Goal: Contribute content: Add original content to the website for others to see

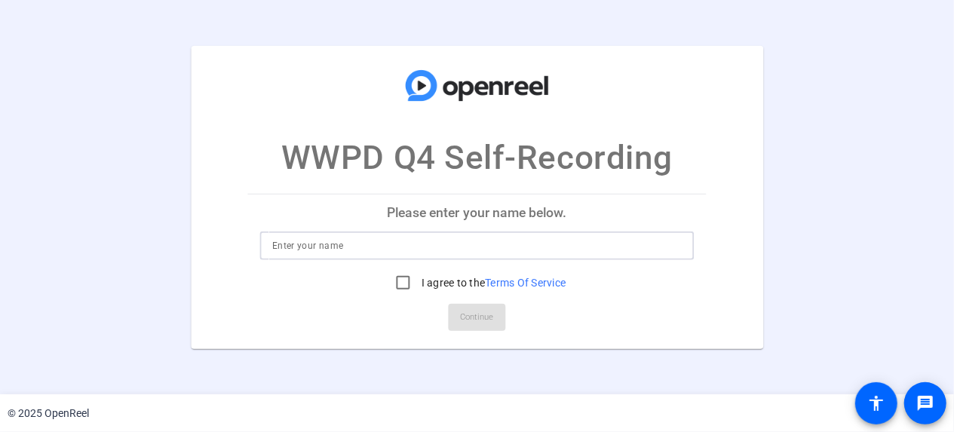
click at [500, 242] on input at bounding box center [476, 246] width 409 height 18
type input "[PERSON_NAME]"
click at [407, 280] on input "I agree to the Terms Of Service" at bounding box center [403, 283] width 30 height 30
checkbox input "true"
click at [476, 316] on span "Continue" at bounding box center [477, 317] width 33 height 23
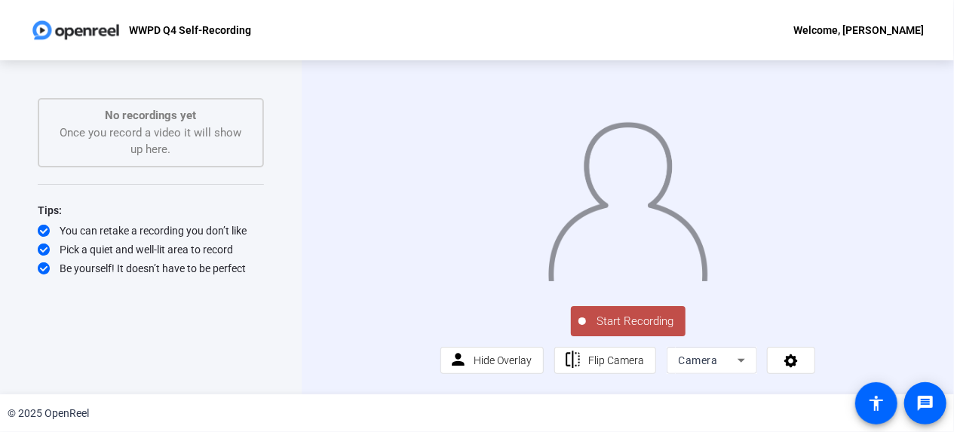
scroll to position [46, 0]
click at [791, 363] on icon at bounding box center [790, 360] width 17 height 15
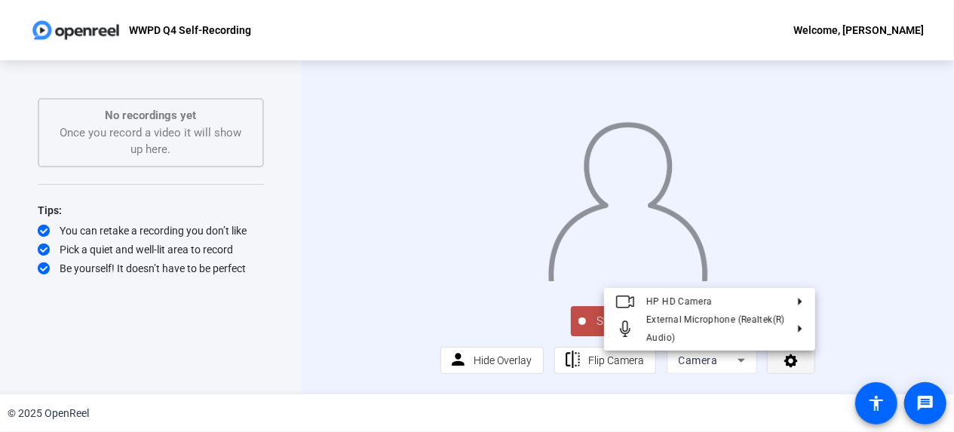
click at [791, 363] on div at bounding box center [477, 216] width 954 height 432
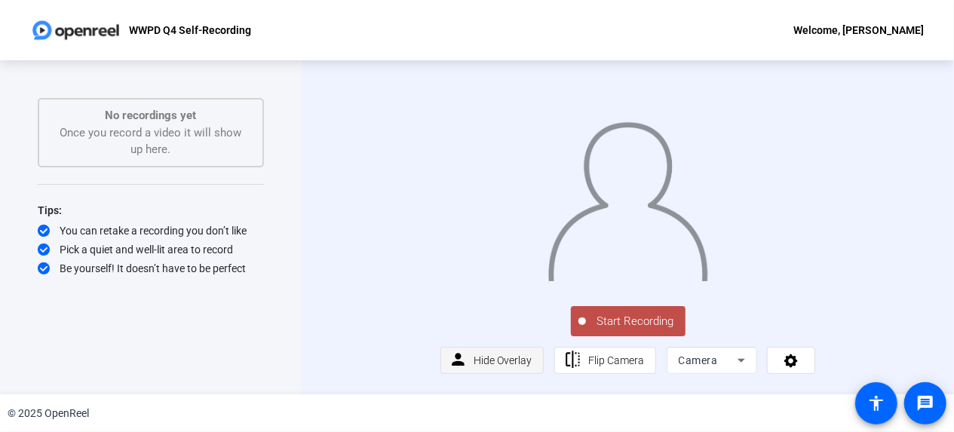
click at [501, 361] on span "Hide Overlay" at bounding box center [502, 360] width 58 height 12
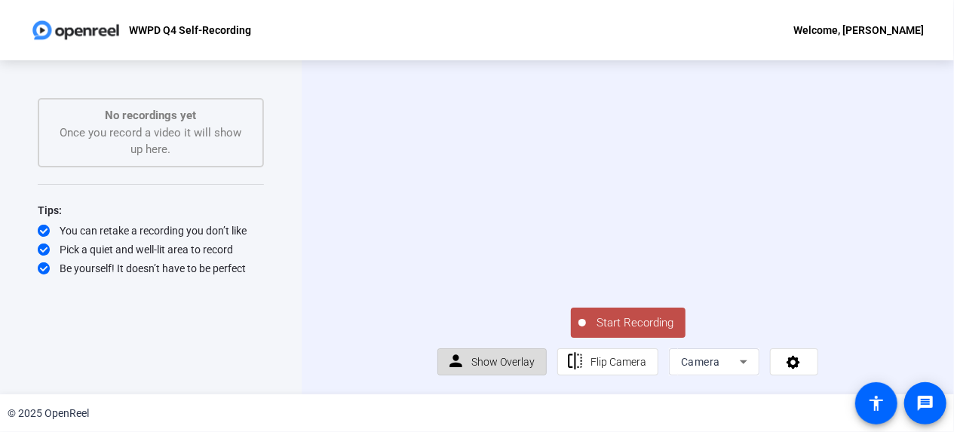
click at [501, 361] on span "Show Overlay" at bounding box center [502, 362] width 63 height 12
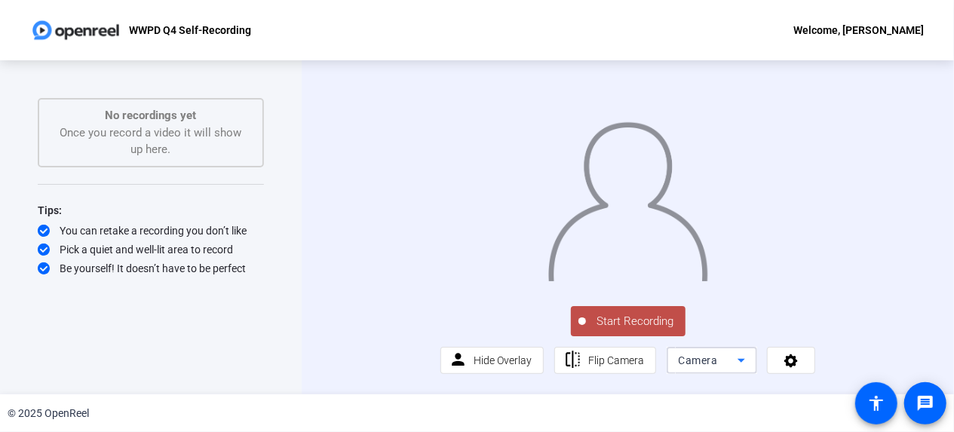
click at [735, 363] on icon at bounding box center [741, 360] width 18 height 18
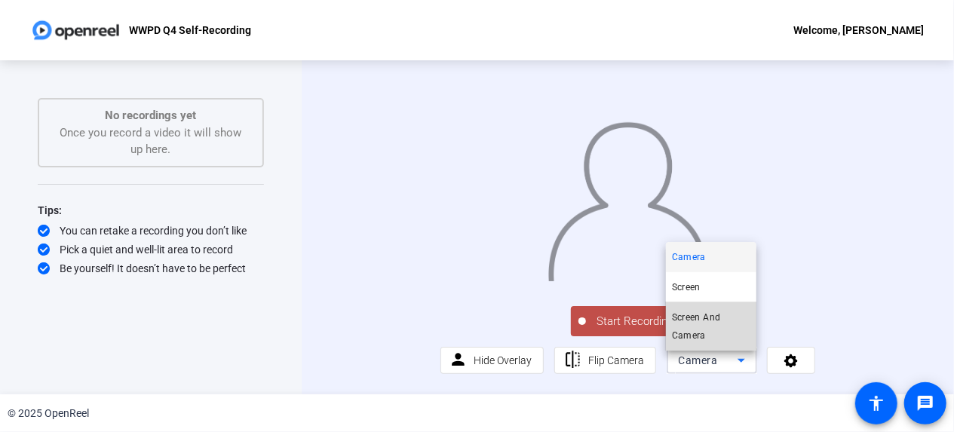
click at [709, 326] on span "Screen And Camera" at bounding box center [711, 326] width 78 height 36
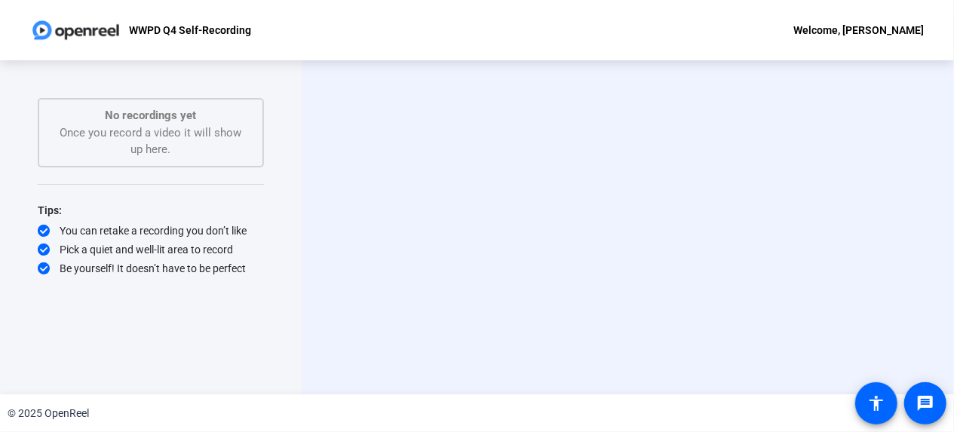
scroll to position [0, 0]
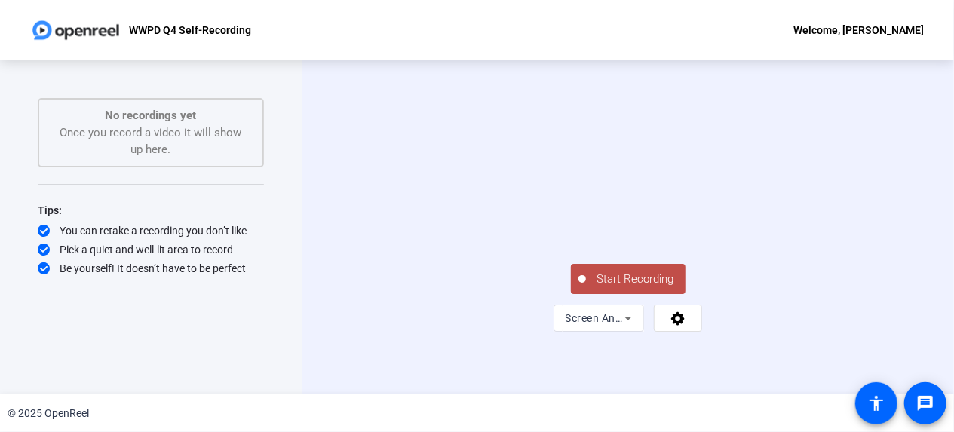
click at [631, 309] on icon at bounding box center [628, 318] width 18 height 18
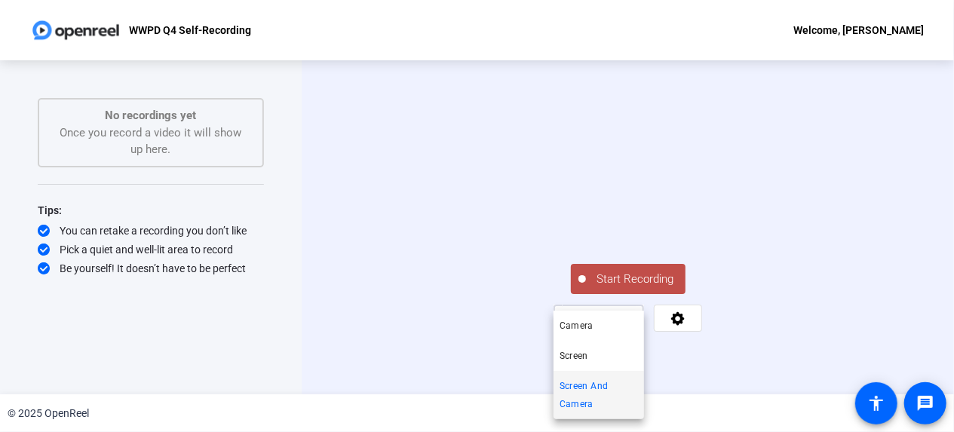
click at [649, 256] on div at bounding box center [477, 216] width 954 height 432
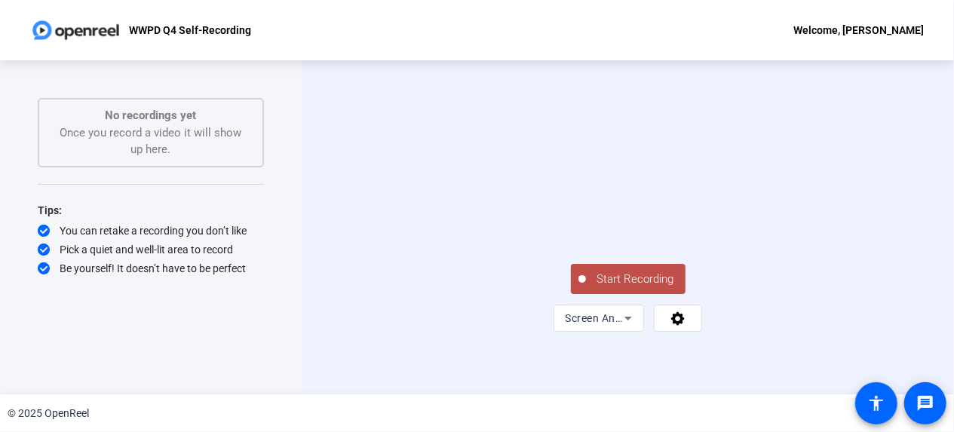
click at [584, 264] on button "Start Recording" at bounding box center [628, 279] width 115 height 30
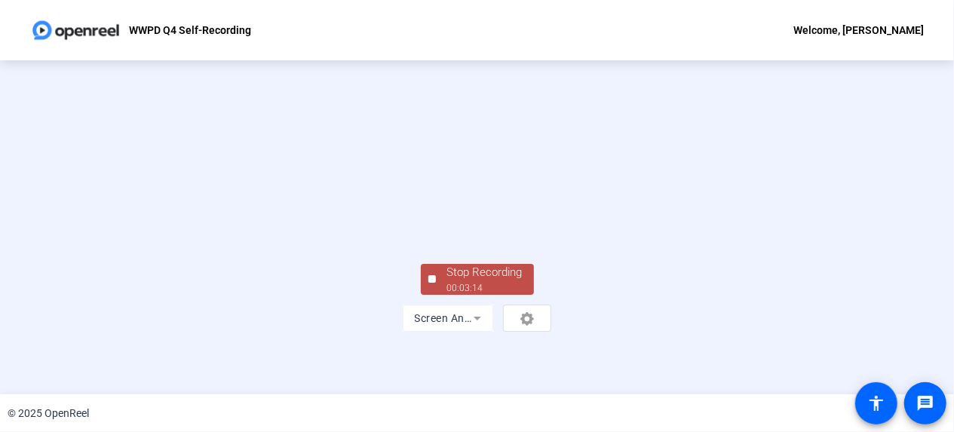
click at [503, 281] on div "00:03:14" at bounding box center [484, 288] width 75 height 14
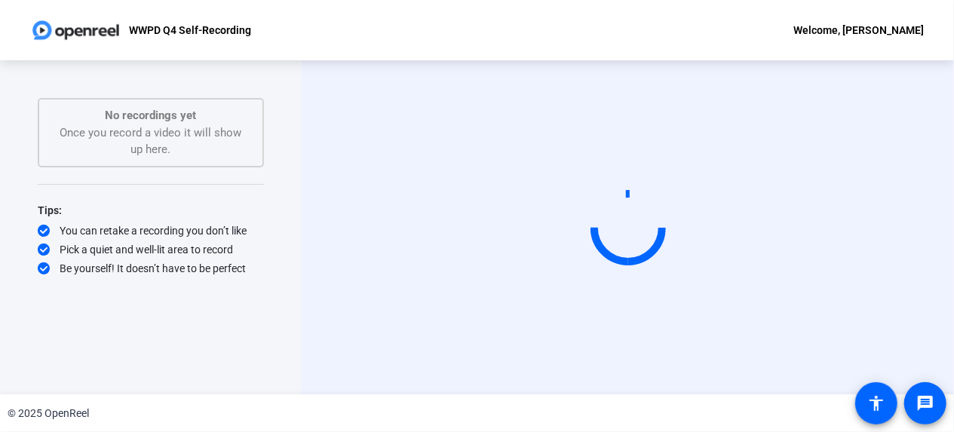
click at [210, 195] on div "Start Recording No recordings yet Once you record a video it will show up here.…" at bounding box center [151, 211] width 226 height 227
drag, startPoint x: 124, startPoint y: 248, endPoint x: 269, endPoint y: 275, distance: 147.3
click at [264, 275] on div "Start Recording No recordings yet Once you record a video it will show up here.…" at bounding box center [151, 211] width 226 height 227
click at [269, 275] on div "Start Recording No recordings yet Once you record a video it will show up here.…" at bounding box center [151, 227] width 302 height 334
drag, startPoint x: 184, startPoint y: 133, endPoint x: 234, endPoint y: 149, distance: 52.7
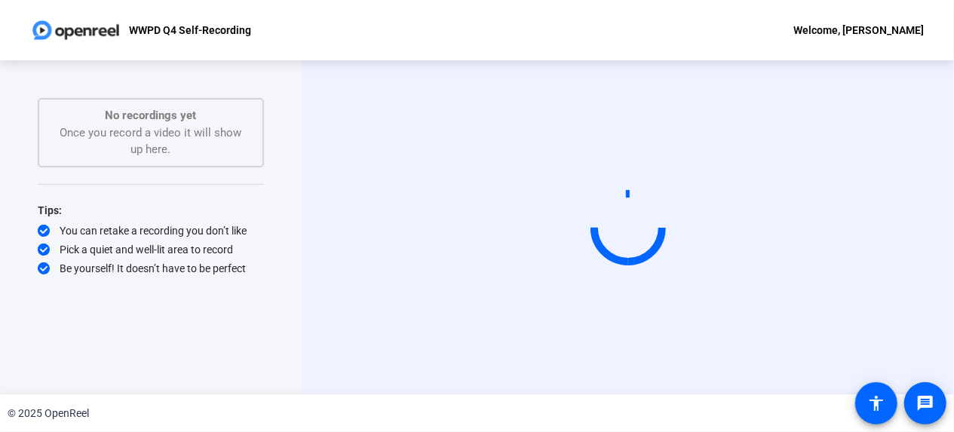
click at [234, 149] on div "No recordings yet Once you record a video it will show up here." at bounding box center [150, 132] width 193 height 51
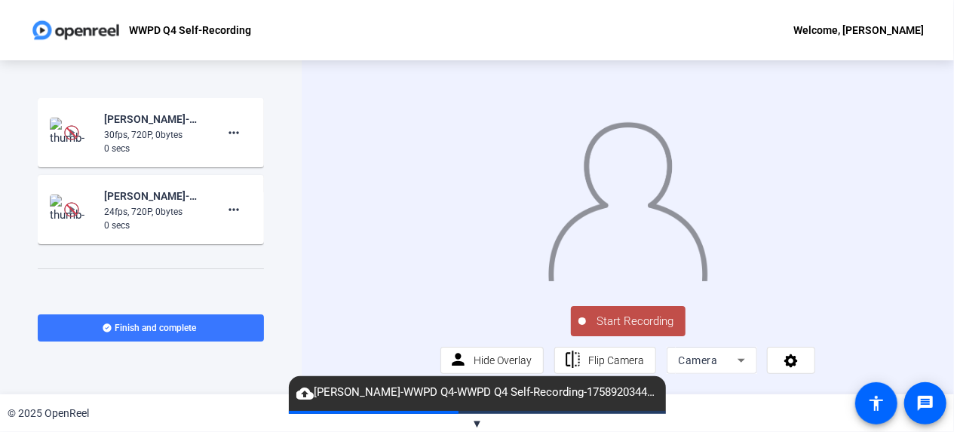
click at [476, 424] on span "▼" at bounding box center [476, 424] width 11 height 14
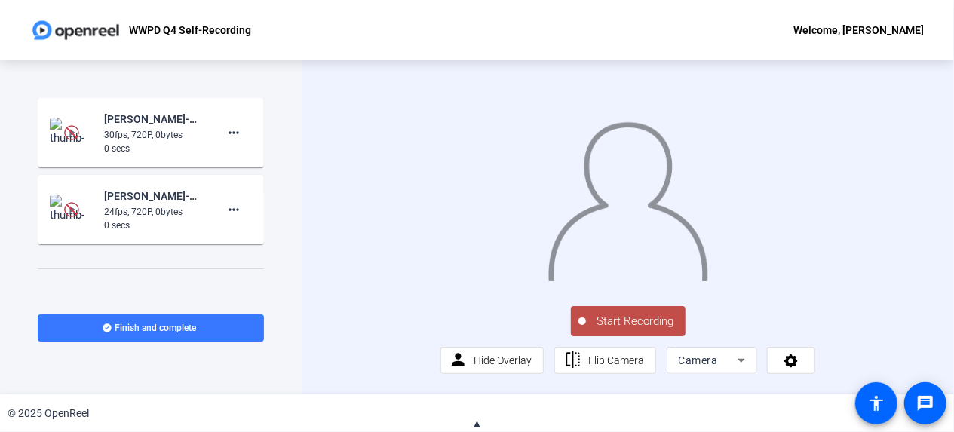
click at [476, 423] on span "▲" at bounding box center [476, 424] width 11 height 14
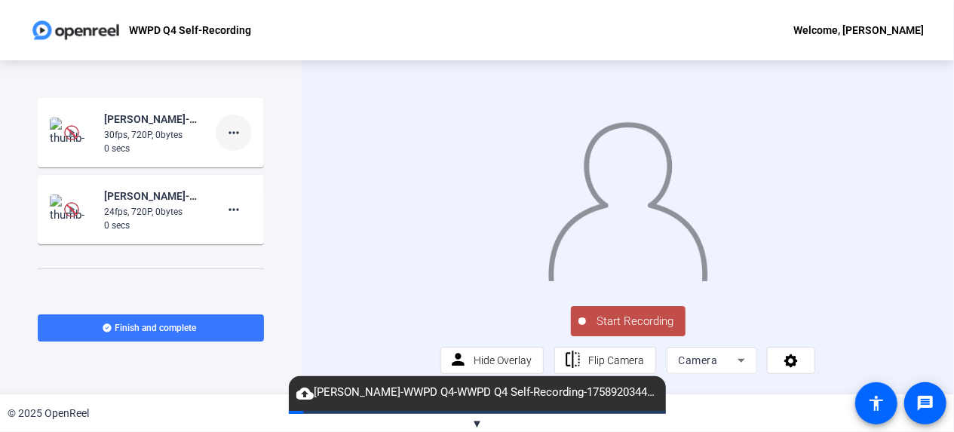
click at [228, 130] on mat-icon "more_horiz" at bounding box center [234, 133] width 18 height 18
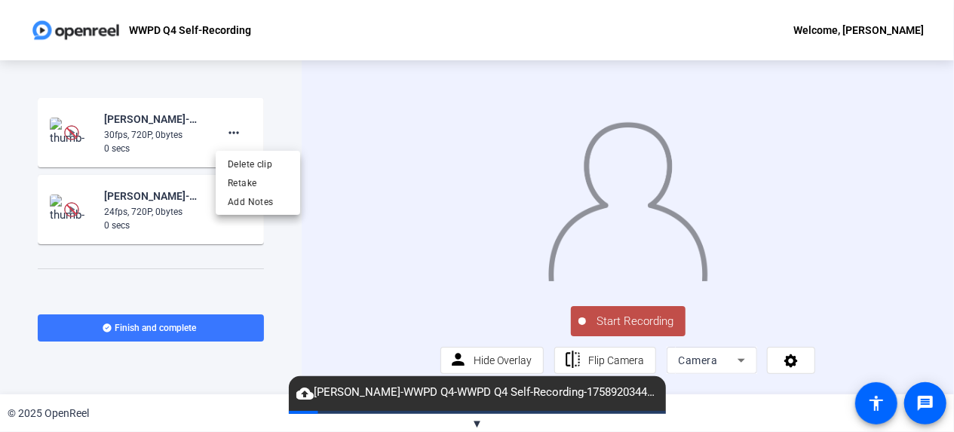
click at [291, 122] on div at bounding box center [477, 216] width 954 height 432
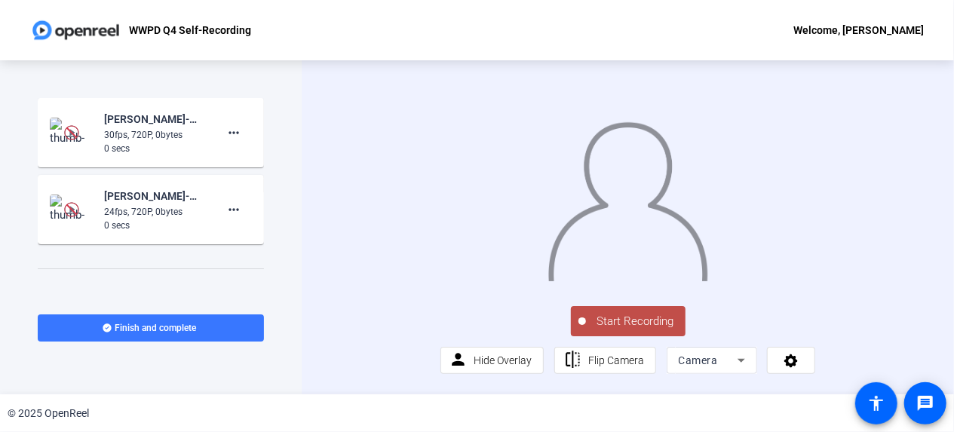
click at [71, 202] on img at bounding box center [71, 209] width 15 height 15
click at [234, 133] on mat-icon "more_horiz" at bounding box center [234, 133] width 18 height 18
click at [305, 130] on div at bounding box center [477, 216] width 954 height 432
click at [233, 207] on mat-icon "more_horiz" at bounding box center [234, 210] width 18 height 18
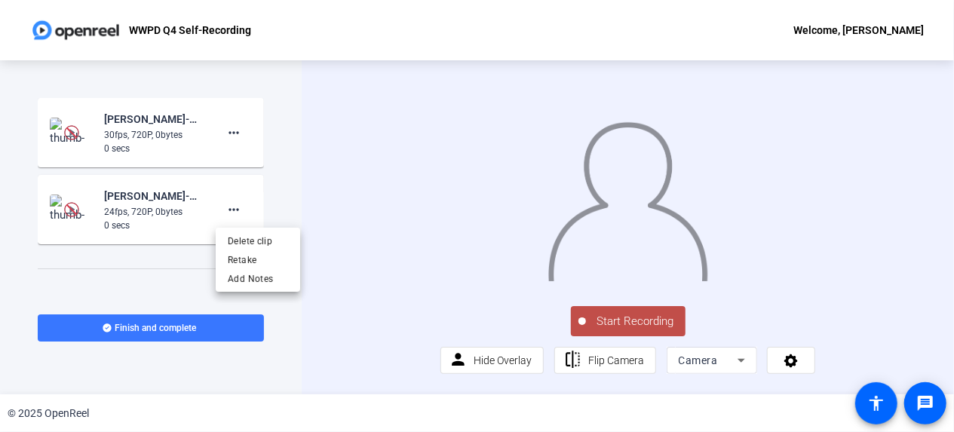
click at [317, 192] on div at bounding box center [477, 216] width 954 height 432
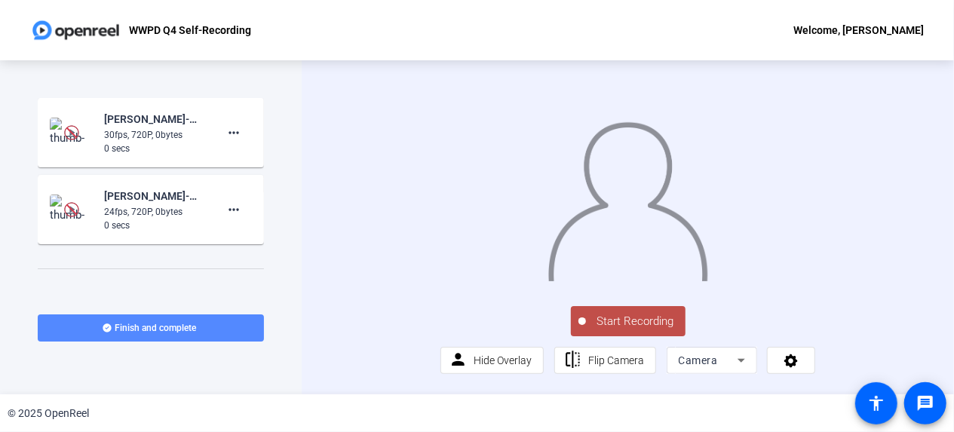
click at [210, 323] on span at bounding box center [151, 328] width 226 height 36
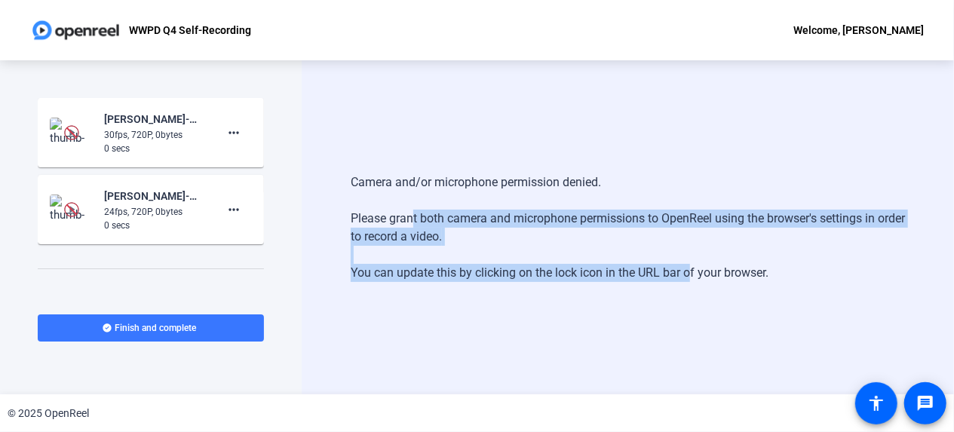
drag, startPoint x: 407, startPoint y: 213, endPoint x: 684, endPoint y: 303, distance: 291.1
click at [684, 303] on div "Camera and/or microphone permission denied. Please grant both camera and microp…" at bounding box center [628, 227] width 652 height 334
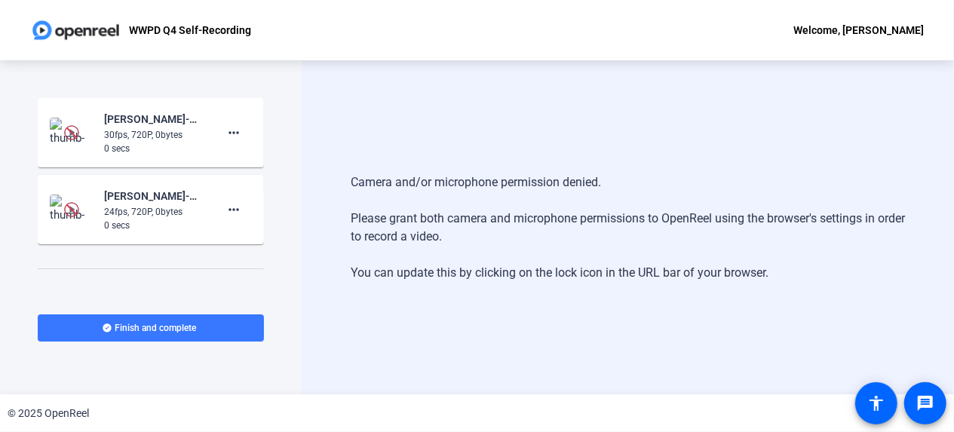
click at [684, 303] on div "Camera and/or microphone permission denied. Please grant both camera and microp…" at bounding box center [628, 227] width 652 height 334
click at [231, 211] on mat-icon "more_horiz" at bounding box center [234, 210] width 18 height 18
click at [155, 204] on div at bounding box center [477, 216] width 954 height 432
click at [71, 207] on img at bounding box center [71, 209] width 15 height 15
click at [72, 213] on img at bounding box center [71, 209] width 15 height 15
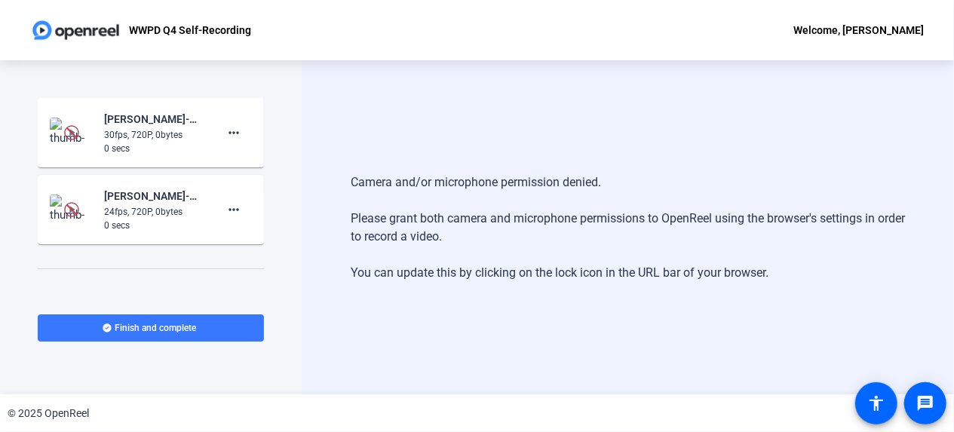
click at [68, 126] on img at bounding box center [71, 132] width 15 height 15
click at [106, 136] on div "30fps, 720P, 0bytes" at bounding box center [154, 135] width 101 height 14
click at [171, 135] on div "30fps, 720P, 0bytes" at bounding box center [154, 135] width 101 height 14
click at [72, 124] on div "play_circle_outline" at bounding box center [72, 133] width 44 height 30
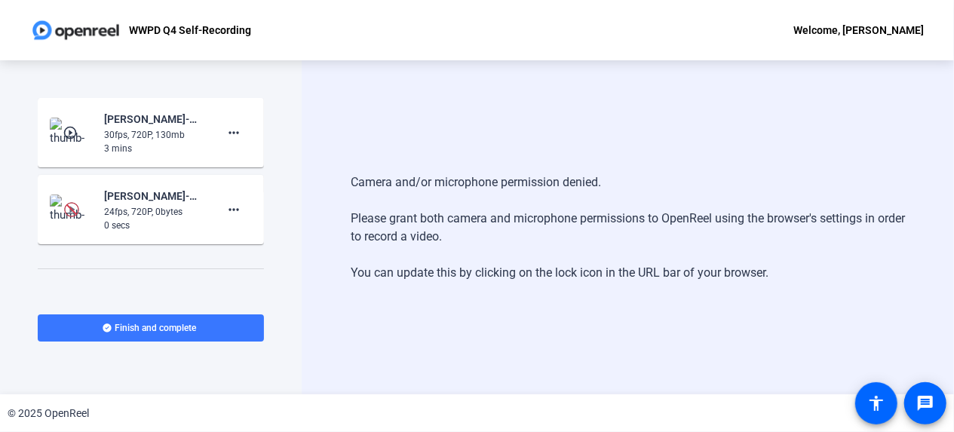
click at [74, 135] on mat-icon "play_circle_outline" at bounding box center [72, 132] width 18 height 15
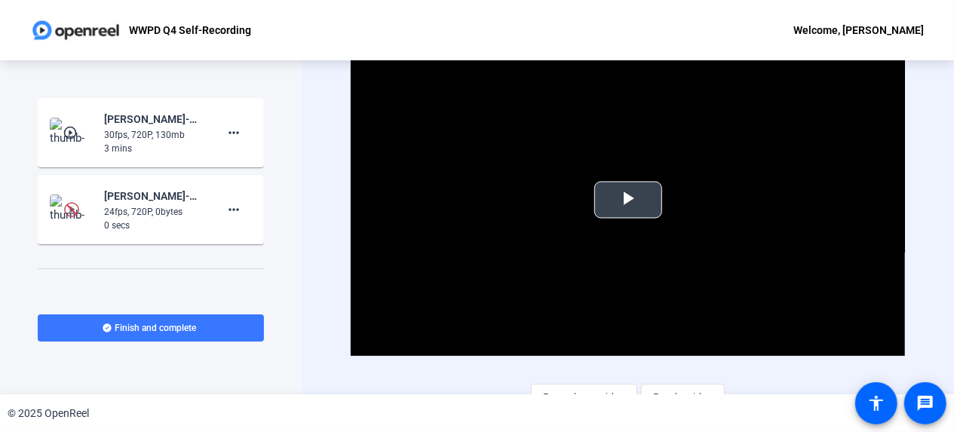
click at [628, 200] on span "Video Player" at bounding box center [628, 200] width 0 height 0
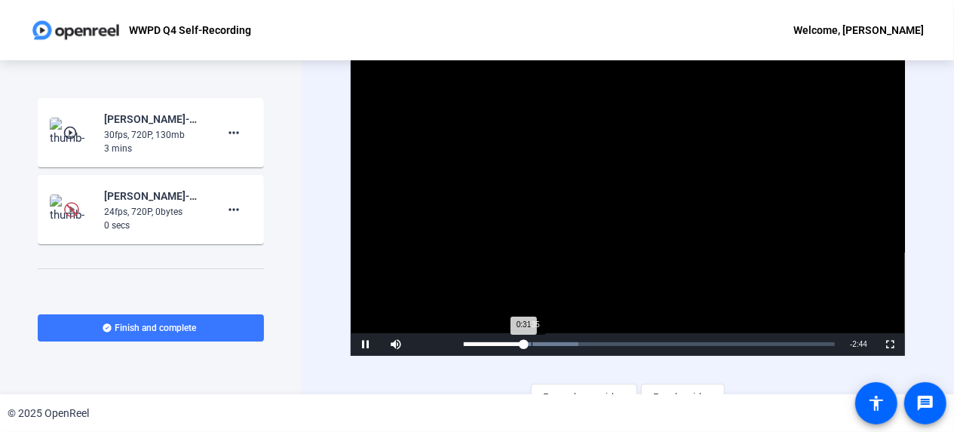
click at [531, 346] on div "Progress Bar" at bounding box center [521, 344] width 115 height 4
click at [563, 344] on div "Progress Bar" at bounding box center [526, 344] width 124 height 4
click at [584, 344] on div "Progress Bar" at bounding box center [526, 344] width 124 height 4
click at [364, 344] on span "Video Player" at bounding box center [366, 344] width 30 height 0
